Goal: Information Seeking & Learning: Learn about a topic

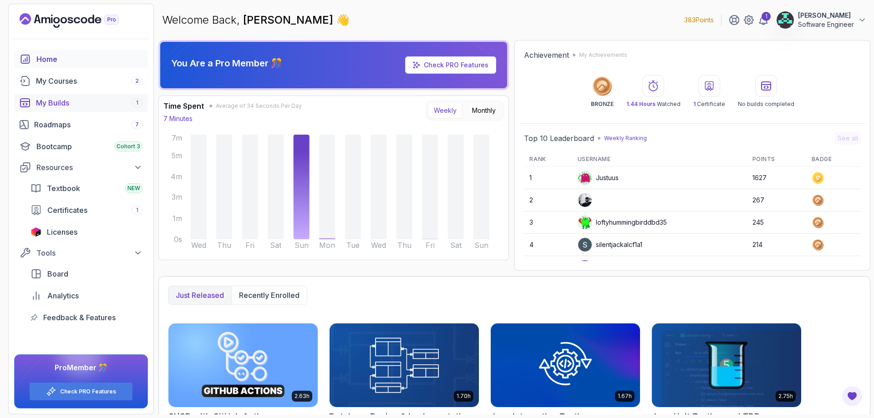
click at [115, 96] on link "My Builds 1" at bounding box center [81, 103] width 134 height 18
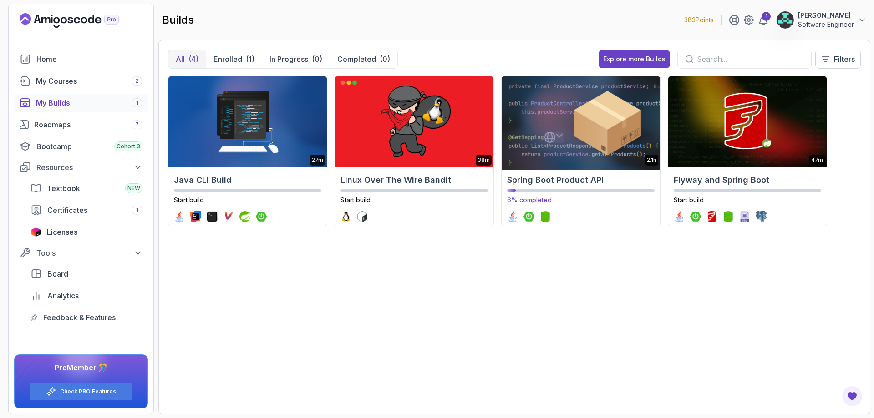
click at [560, 151] on img at bounding box center [581, 122] width 166 height 96
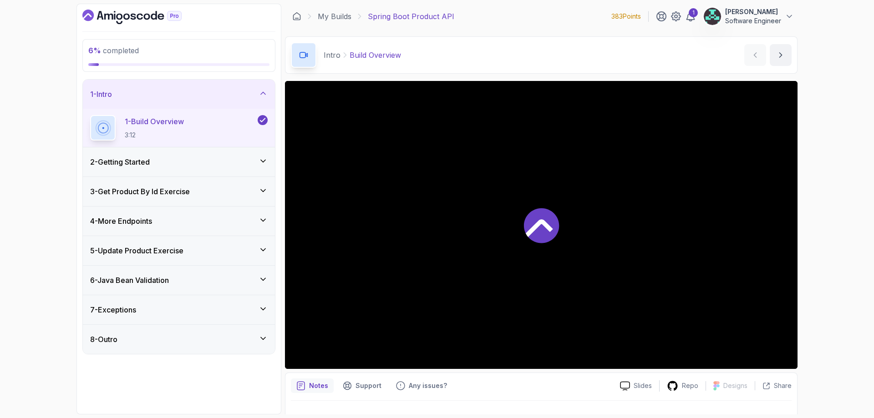
click at [252, 171] on div "2 - Getting Started" at bounding box center [179, 162] width 192 height 29
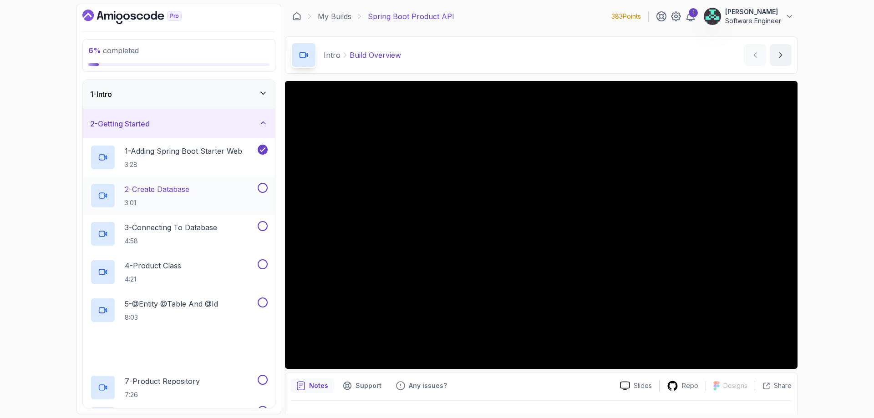
click at [212, 194] on div "2 - Create Database 3:01" at bounding box center [173, 196] width 166 height 26
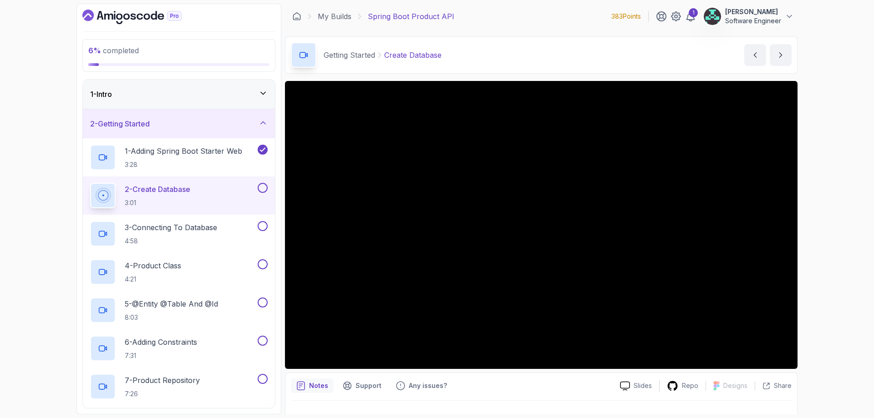
click at [123, 5] on div "6 % completed 1 - Intro 2 - Getting Started 1 - Adding Spring Boot Starter Web …" at bounding box center [179, 209] width 205 height 411
click at [123, 13] on icon "Dashboard" at bounding box center [131, 17] width 99 height 15
click at [261, 91] on icon at bounding box center [263, 93] width 9 height 9
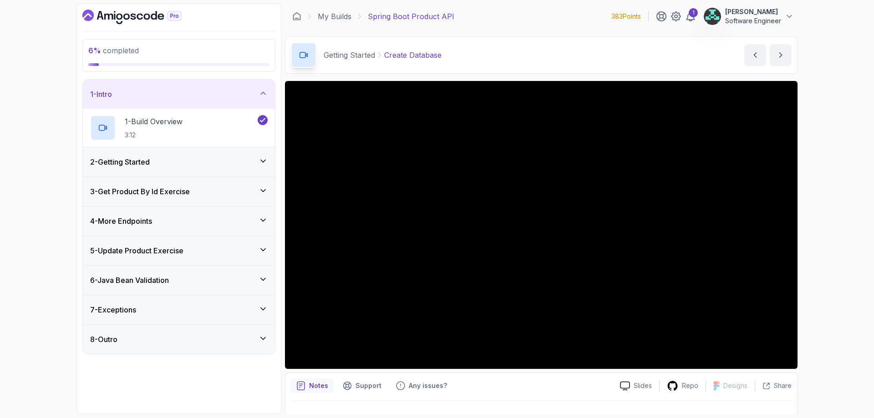
click at [261, 91] on icon at bounding box center [263, 93] width 9 height 9
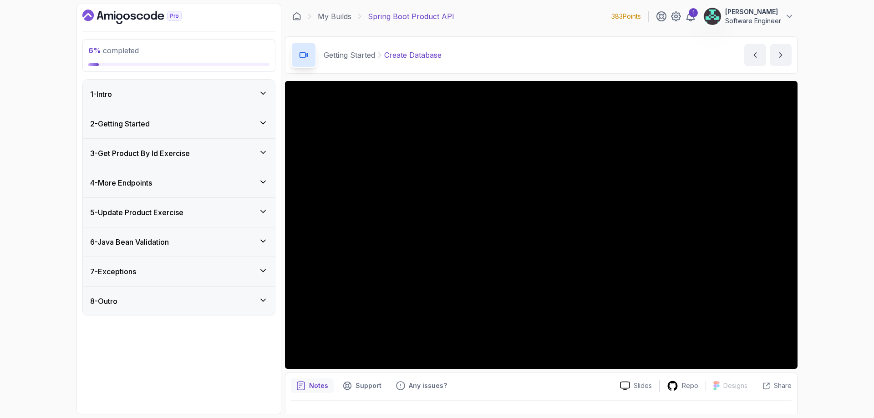
click at [263, 125] on icon at bounding box center [263, 122] width 9 height 9
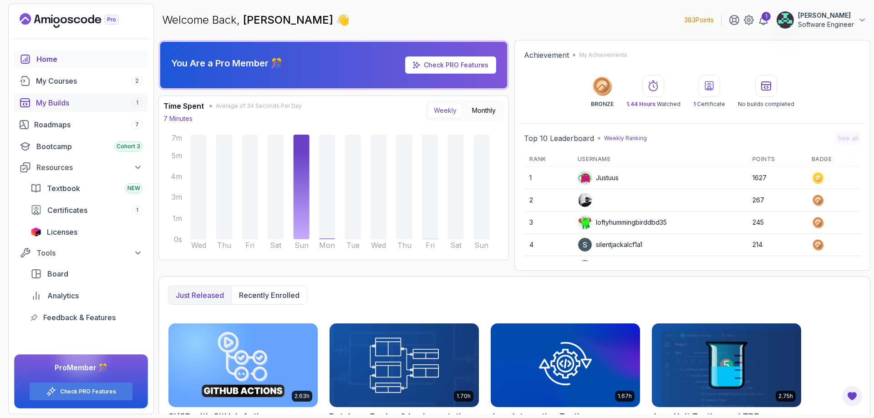
click at [80, 103] on div "My Builds 1" at bounding box center [89, 102] width 107 height 11
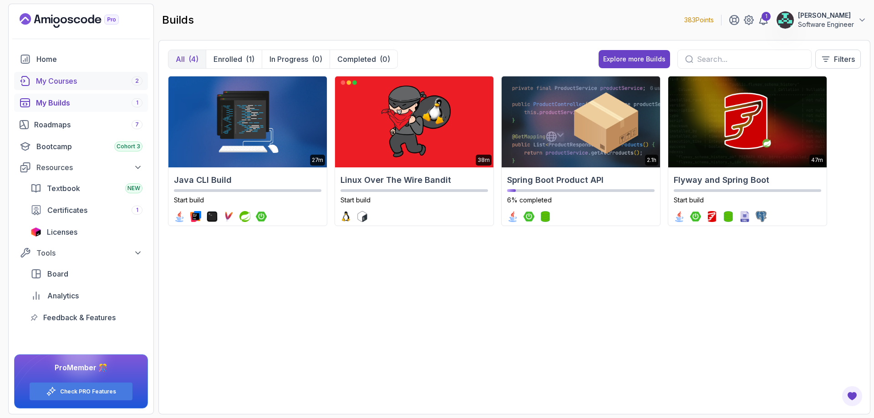
click at [78, 80] on div "My Courses 2" at bounding box center [89, 81] width 107 height 11
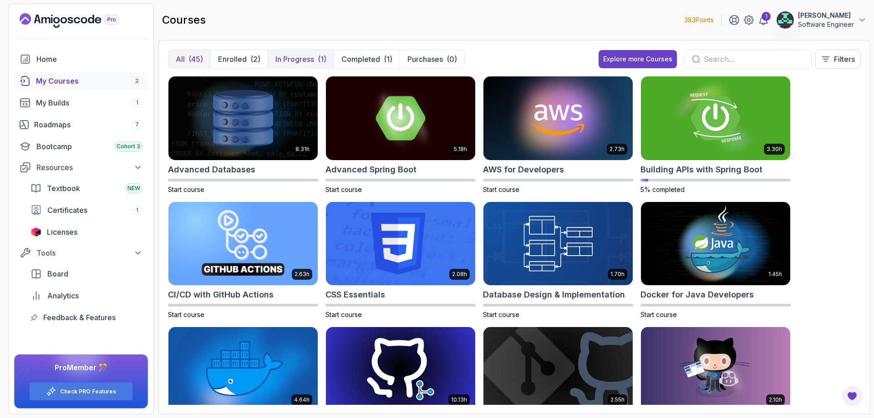
click at [300, 61] on p "In Progress" at bounding box center [294, 59] width 39 height 11
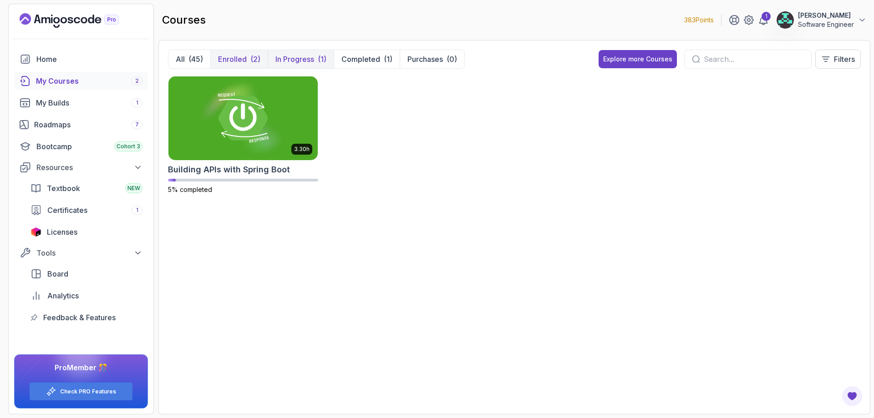
click at [254, 60] on div "(2)" at bounding box center [255, 59] width 10 height 11
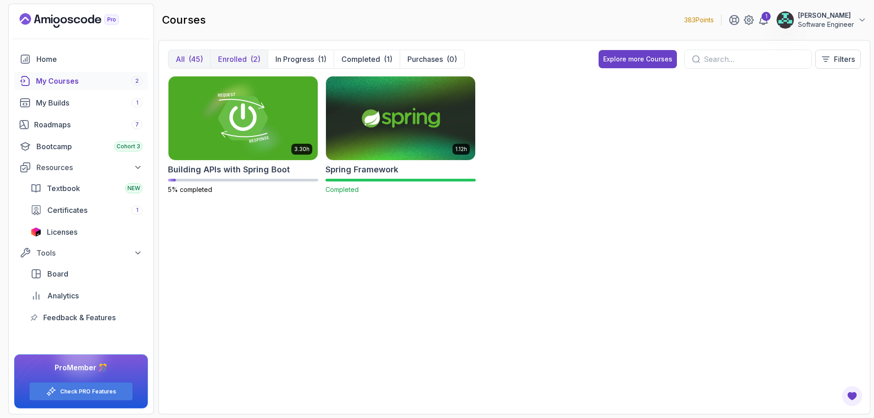
click at [184, 61] on p "All" at bounding box center [180, 59] width 9 height 11
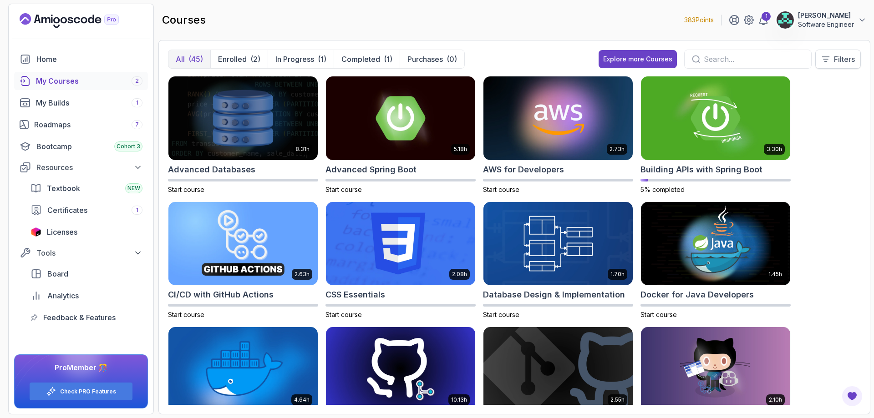
click at [853, 54] on p "Filters" at bounding box center [844, 59] width 21 height 11
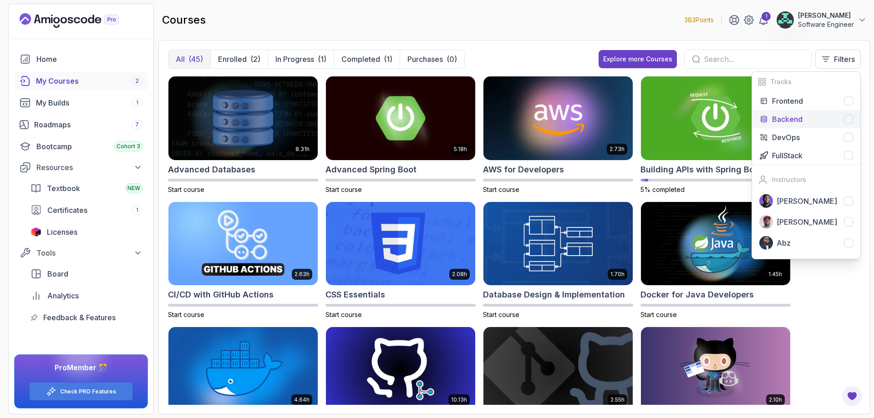
click at [804, 118] on div "Backend" at bounding box center [812, 119] width 81 height 11
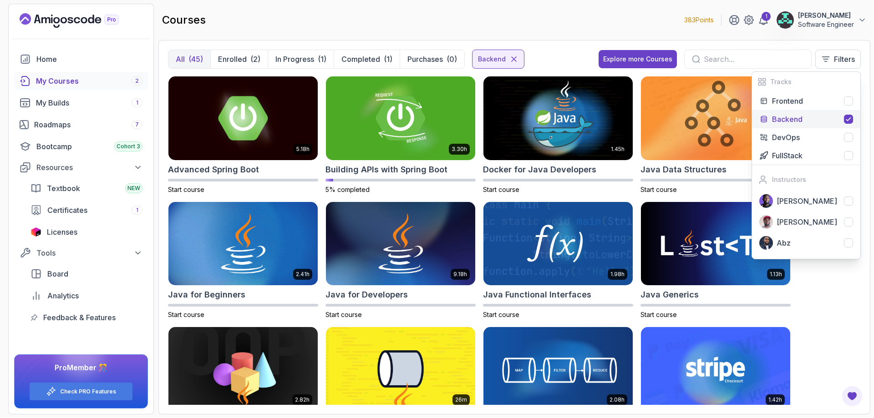
click at [852, 329] on div "5.18h Advanced Spring Boot Start course 3.30h Building APIs with Spring Boot 5%…" at bounding box center [514, 240] width 693 height 329
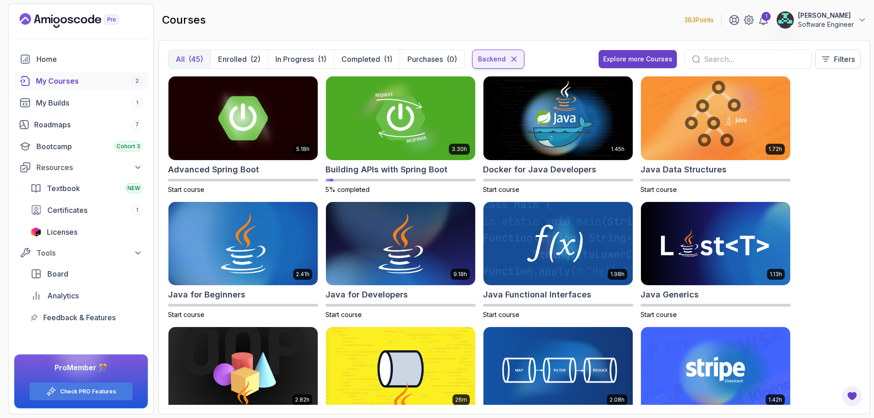
click at [517, 60] on div "Backend" at bounding box center [498, 59] width 52 height 19
click at [510, 59] on icon at bounding box center [514, 59] width 9 height 9
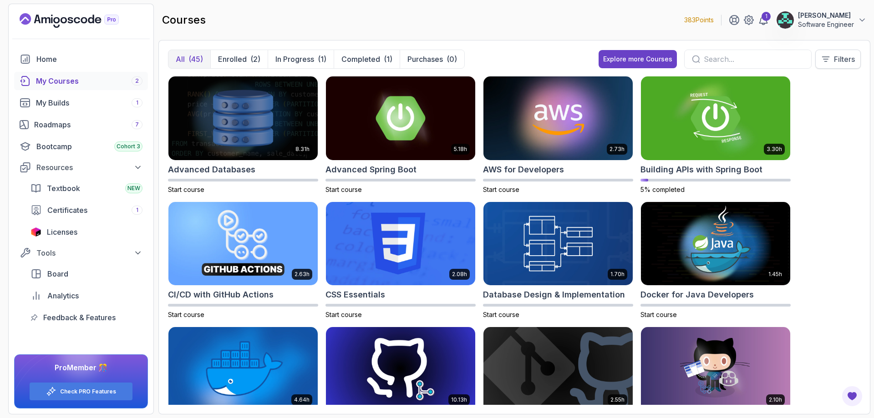
click at [838, 62] on p "Filters" at bounding box center [844, 59] width 21 height 11
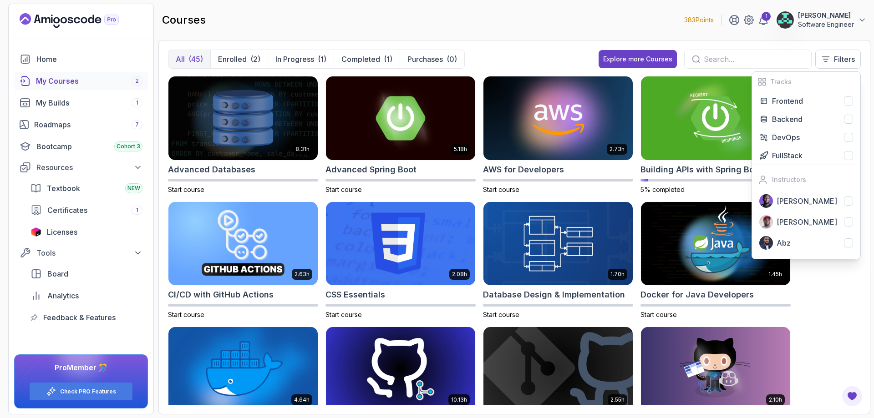
click at [829, 317] on div "8.31h Advanced Databases Start course 5.18h Advanced Spring Boot Start course 2…" at bounding box center [514, 240] width 693 height 329
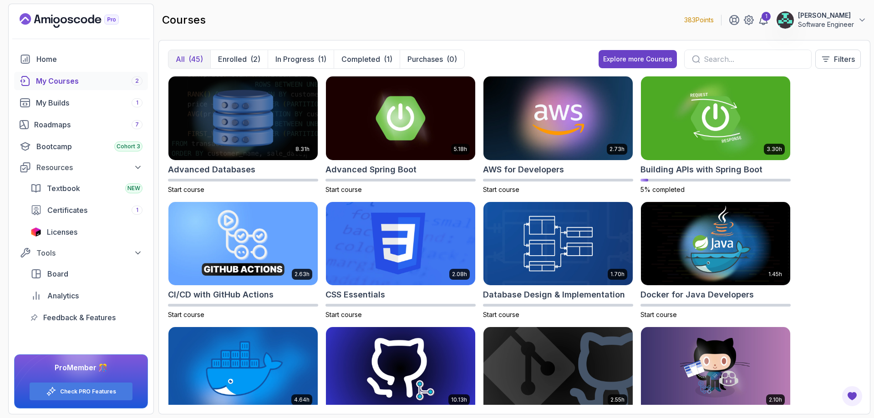
click at [717, 64] on input "text" at bounding box center [754, 59] width 100 height 11
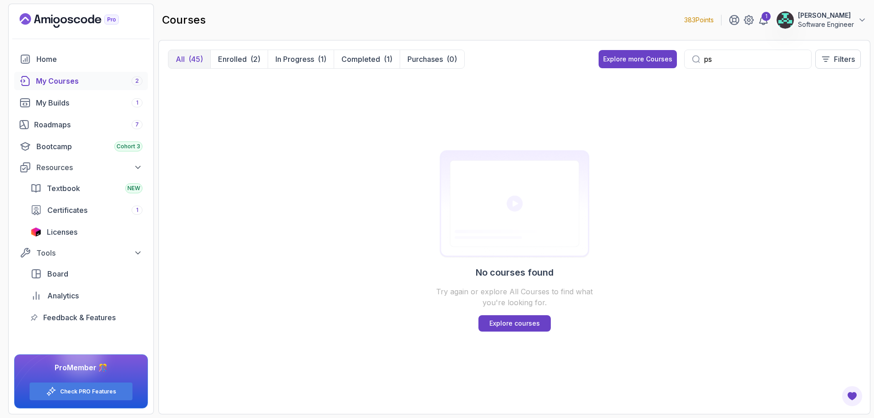
type input "p"
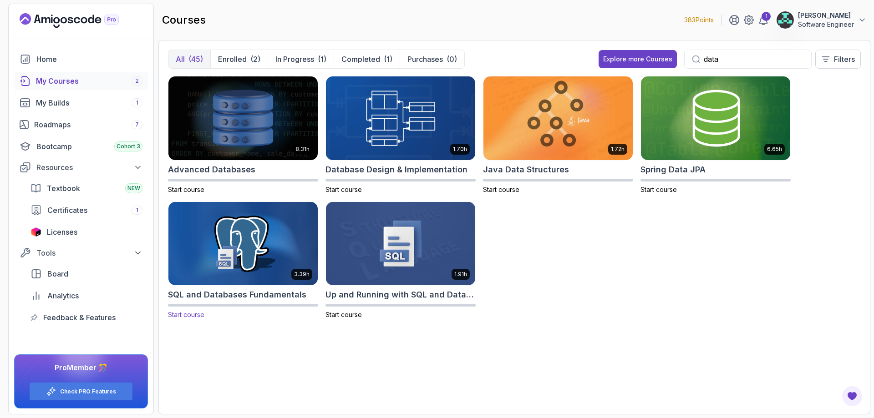
type input "data"
click at [297, 248] on img at bounding box center [243, 244] width 157 height 88
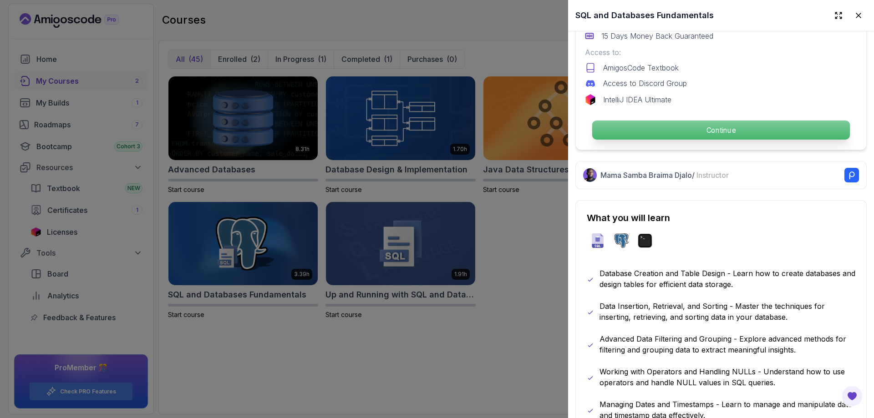
scroll to position [327, 0]
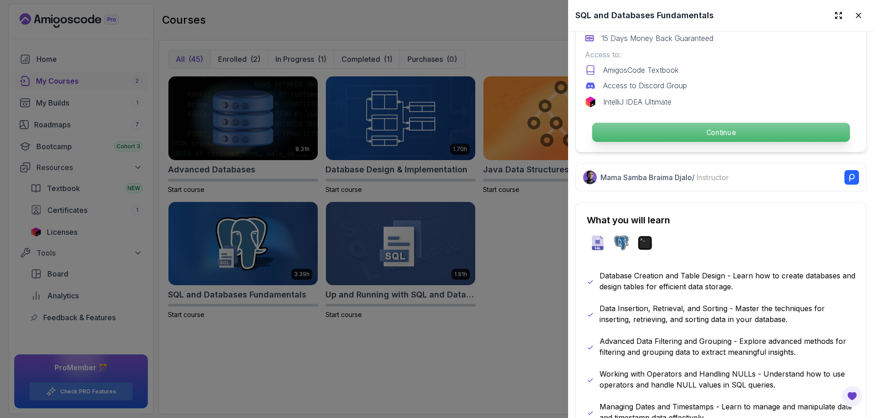
click at [759, 128] on p "Continue" at bounding box center [721, 132] width 258 height 19
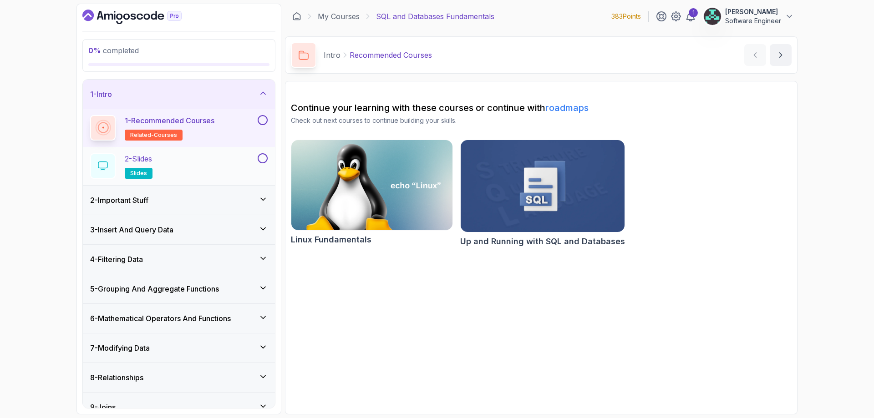
click at [263, 164] on button "2 - Slides slides" at bounding box center [179, 166] width 178 height 26
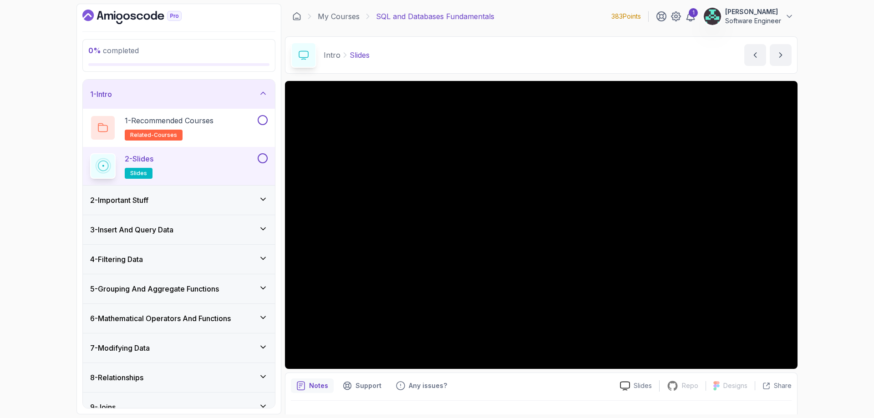
click at [260, 197] on icon at bounding box center [263, 199] width 9 height 9
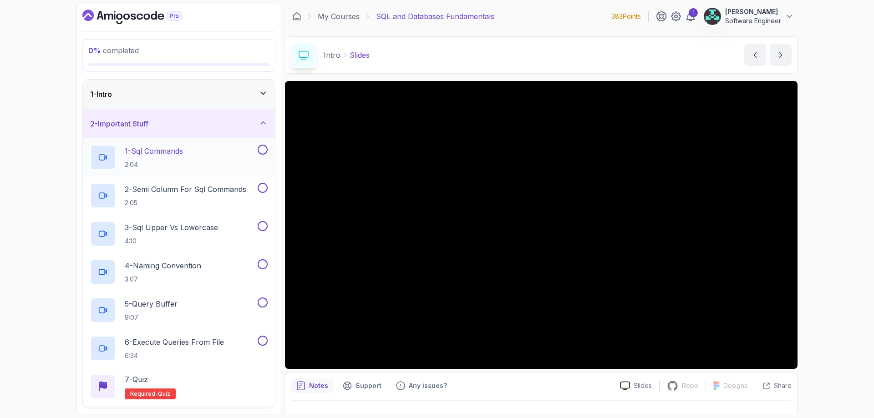
click at [261, 148] on button at bounding box center [263, 150] width 10 height 10
click at [262, 149] on icon at bounding box center [263, 149] width 8 height 9
click at [172, 151] on p "1 - Sql Commands" at bounding box center [154, 151] width 58 height 11
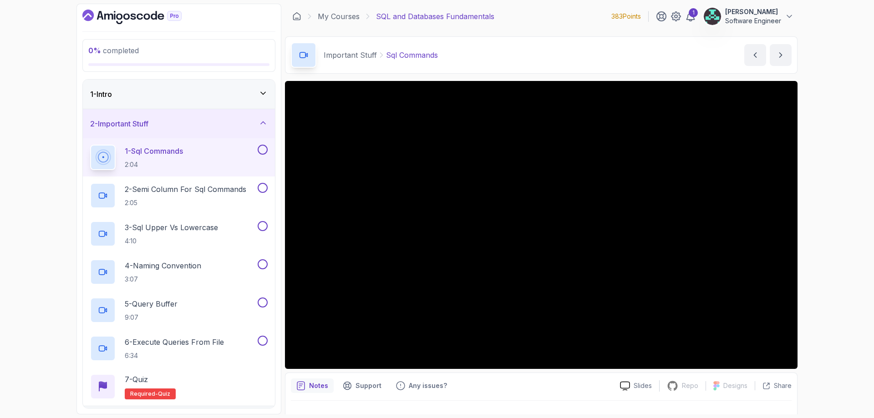
click at [844, 225] on div "0 % completed 1 - Intro 2 - Important Stuff 1 - Sql Commands 2:04 2 - Semi Colu…" at bounding box center [437, 209] width 874 height 418
click at [260, 144] on div "1 - Sql Commands 2:04" at bounding box center [179, 157] width 192 height 38
click at [264, 152] on button at bounding box center [263, 150] width 10 height 10
click at [187, 196] on h2 "2 - Semi Column For Sql Commands 2:05" at bounding box center [186, 196] width 122 height 24
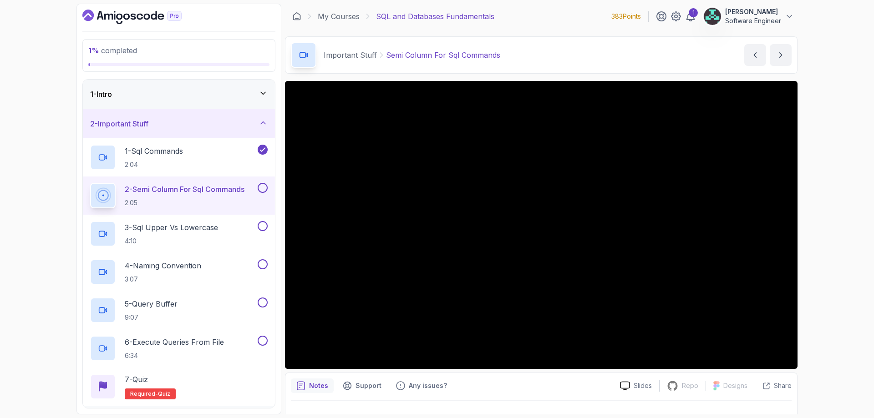
click at [136, 92] on div "1 - Intro" at bounding box center [179, 94] width 178 height 11
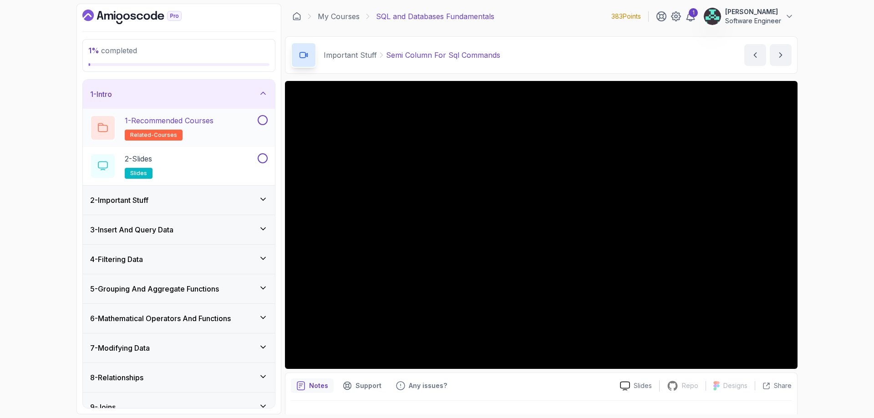
click at [199, 122] on p "1 - Recommended Courses" at bounding box center [169, 120] width 89 height 11
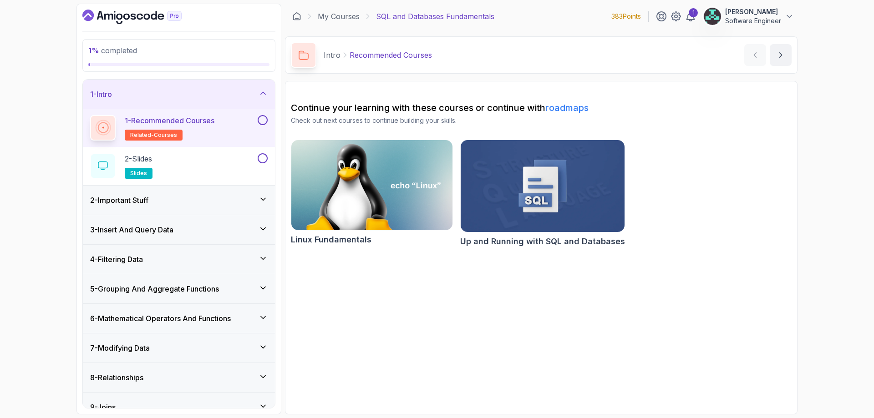
click at [564, 178] on img at bounding box center [543, 186] width 172 height 97
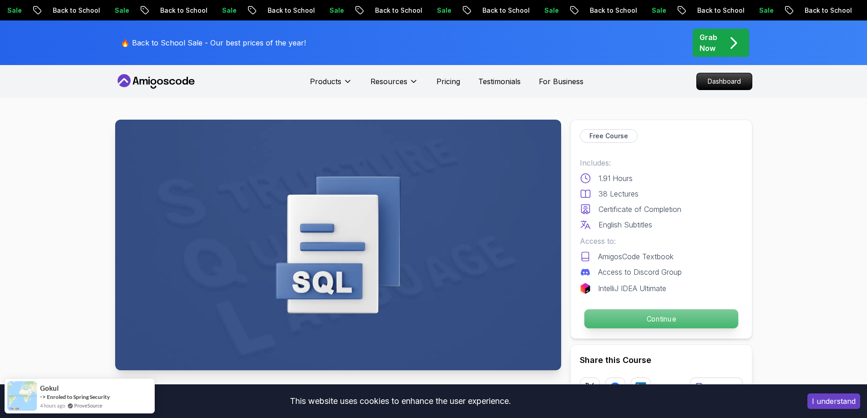
click at [641, 324] on p "Continue" at bounding box center [661, 319] width 154 height 19
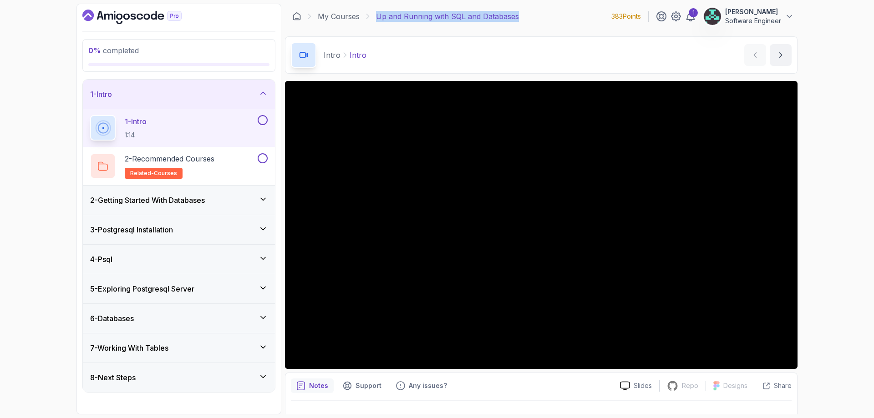
drag, startPoint x: 536, startPoint y: 18, endPoint x: 373, endPoint y: 17, distance: 163.0
click at [373, 17] on div "My Courses Up and Running with SQL and Databases 383 Points 1 [PERSON_NAME] Sof…" at bounding box center [541, 17] width 513 height 26
copy p "Up and Running with SQL and Databases"
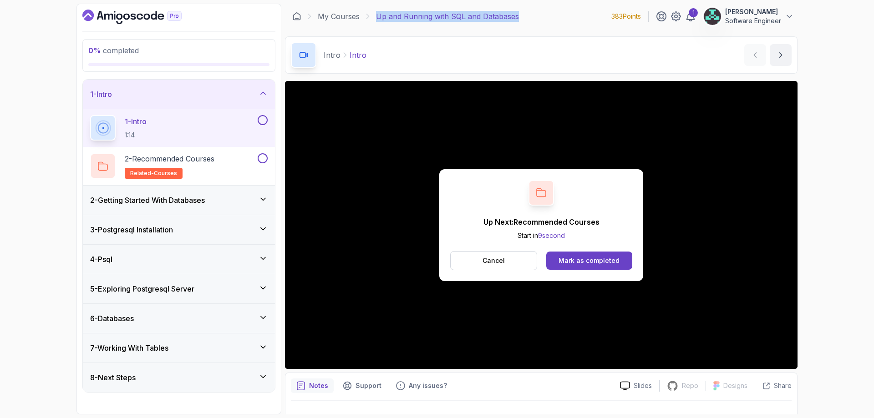
click at [597, 264] on div "Mark as completed" at bounding box center [589, 260] width 61 height 9
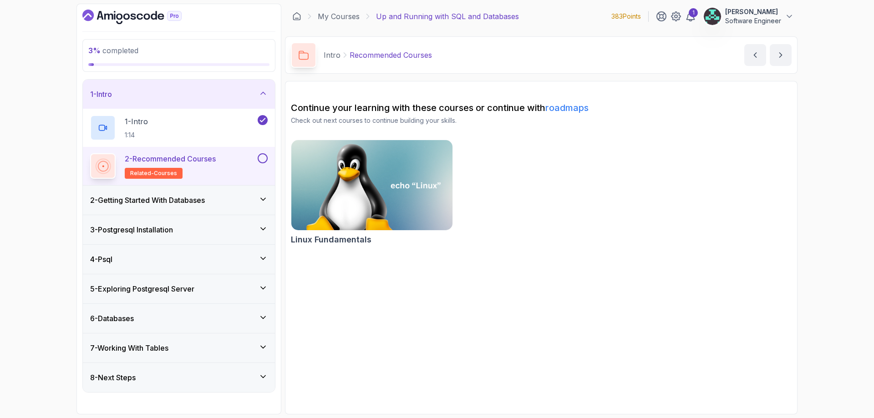
click at [270, 158] on div "2 - Recommended Courses related-courses" at bounding box center [179, 166] width 192 height 38
click at [263, 159] on button at bounding box center [263, 158] width 10 height 10
click at [233, 205] on div "2 - Getting Started With Databases" at bounding box center [179, 200] width 178 height 11
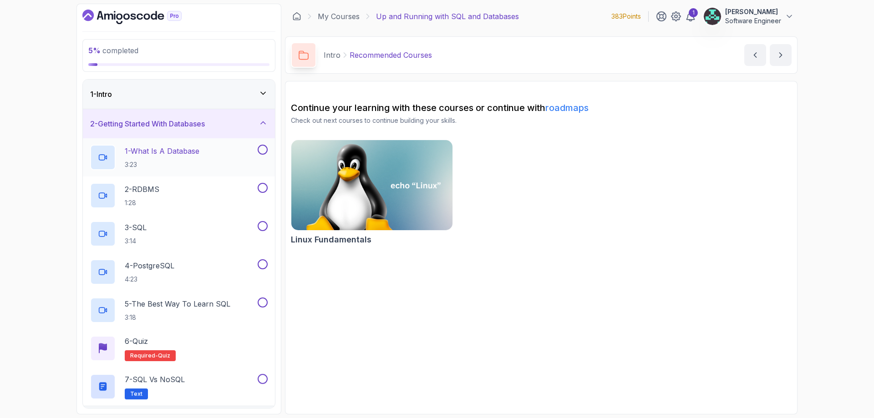
click at [170, 158] on h2 "1 - What Is A Database 3:23" at bounding box center [162, 158] width 75 height 24
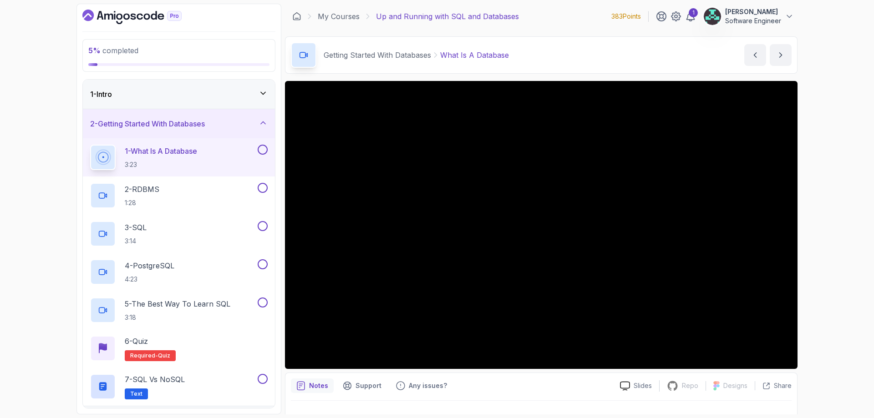
click at [90, 145] on button "1 - What Is A Database 3:23" at bounding box center [179, 158] width 178 height 26
click at [835, 279] on div "5 % completed 1 - Intro 2 - Getting Started With Databases 1 - What Is A Databa…" at bounding box center [437, 209] width 874 height 418
click at [842, 296] on div "5 % completed 1 - Intro 2 - Getting Started With Databases 1 - What Is A Databa…" at bounding box center [437, 209] width 874 height 418
click at [642, 388] on p "Slides" at bounding box center [643, 386] width 18 height 9
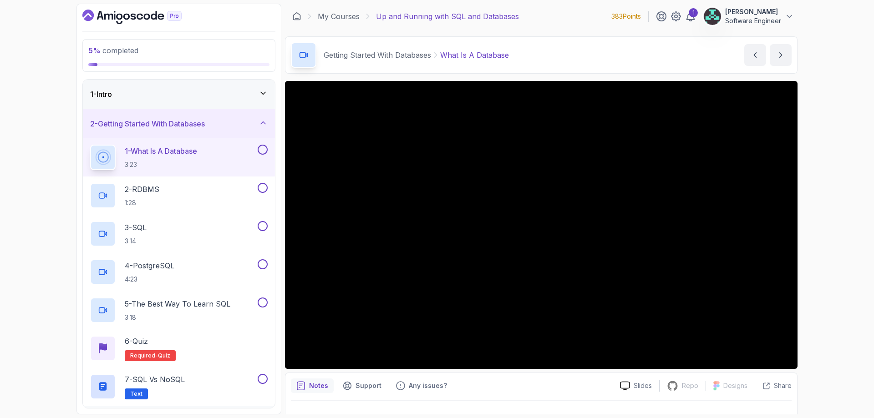
click at [867, 251] on div "5 % completed 1 - Intro 2 - Getting Started With Databases 1 - What Is A Databa…" at bounding box center [437, 209] width 874 height 418
click at [372, 387] on p "Support" at bounding box center [369, 386] width 26 height 9
click at [329, 383] on div "Notes" at bounding box center [312, 386] width 43 height 15
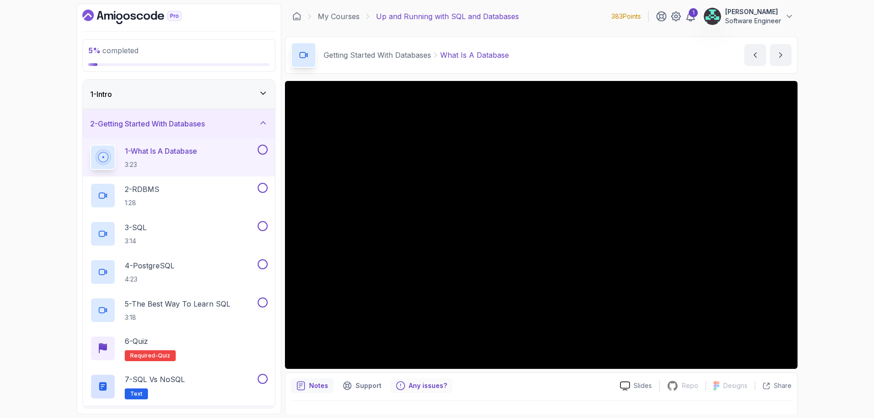
click at [435, 390] on p "Any issues?" at bounding box center [428, 386] width 38 height 9
click at [357, 385] on p "Support" at bounding box center [369, 386] width 26 height 9
click at [293, 380] on div "Notes" at bounding box center [312, 386] width 43 height 15
click at [637, 388] on p "Slides" at bounding box center [643, 386] width 18 height 9
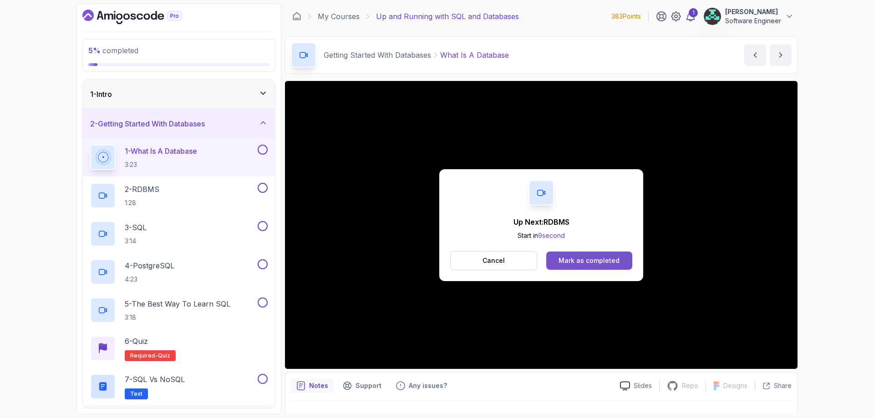
click at [601, 260] on div "Mark as completed" at bounding box center [589, 260] width 61 height 9
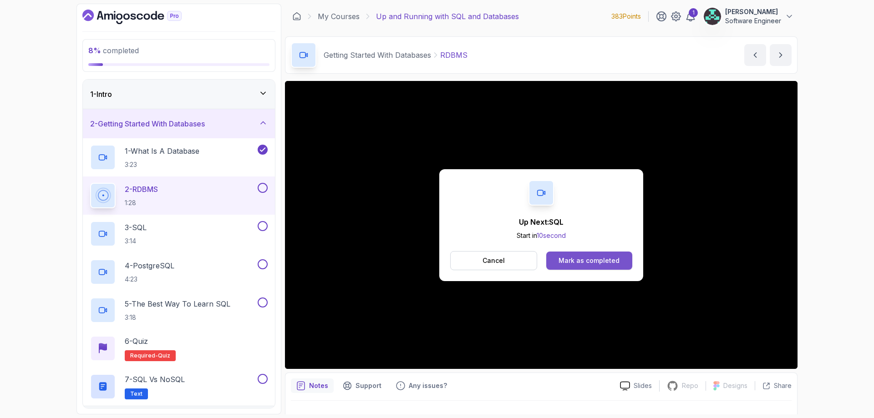
click at [596, 260] on div "Mark as completed" at bounding box center [589, 260] width 61 height 9
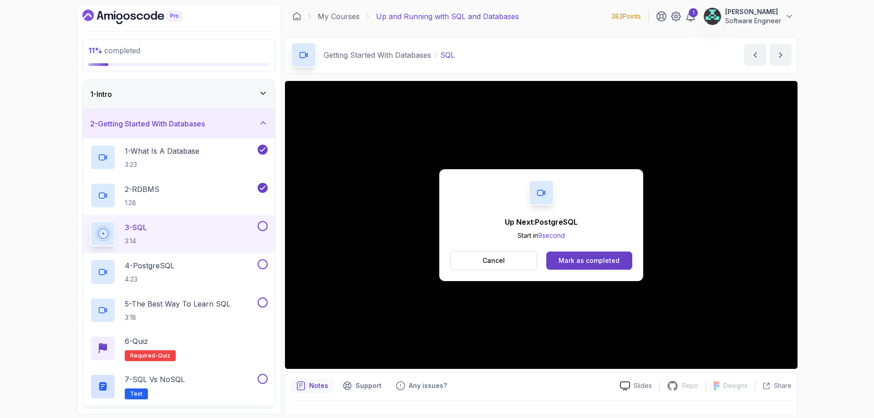
click at [578, 250] on div "Up Next: PostgreSQL Start in 9 second Cancel Mark as completed" at bounding box center [541, 225] width 204 height 112
click at [579, 261] on div "Mark as completed" at bounding box center [589, 260] width 61 height 9
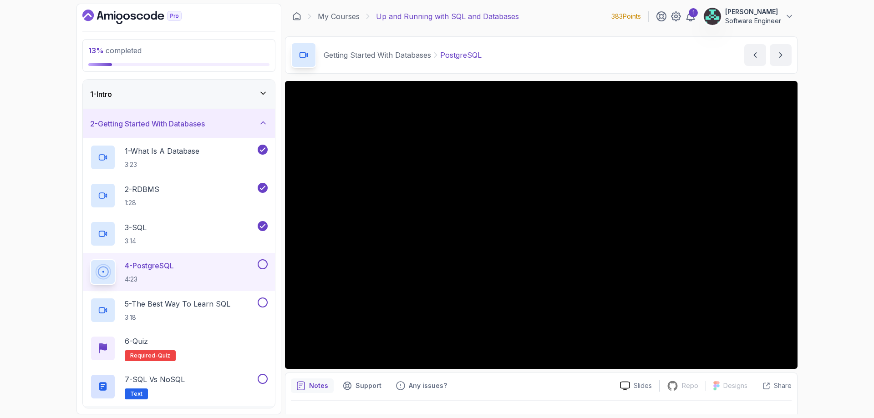
click at [16, 215] on div "13 % completed 1 - Intro 2 - Getting Started With Databases 1 - What Is A Datab…" at bounding box center [437, 209] width 874 height 418
click at [860, 253] on div "13 % completed 1 - Intro 2 - Getting Started With Databases 1 - What Is A Datab…" at bounding box center [437, 209] width 874 height 418
click at [485, 385] on div "Notes Support Any issues?" at bounding box center [452, 386] width 322 height 15
